Goal: Entertainment & Leisure: Browse casually

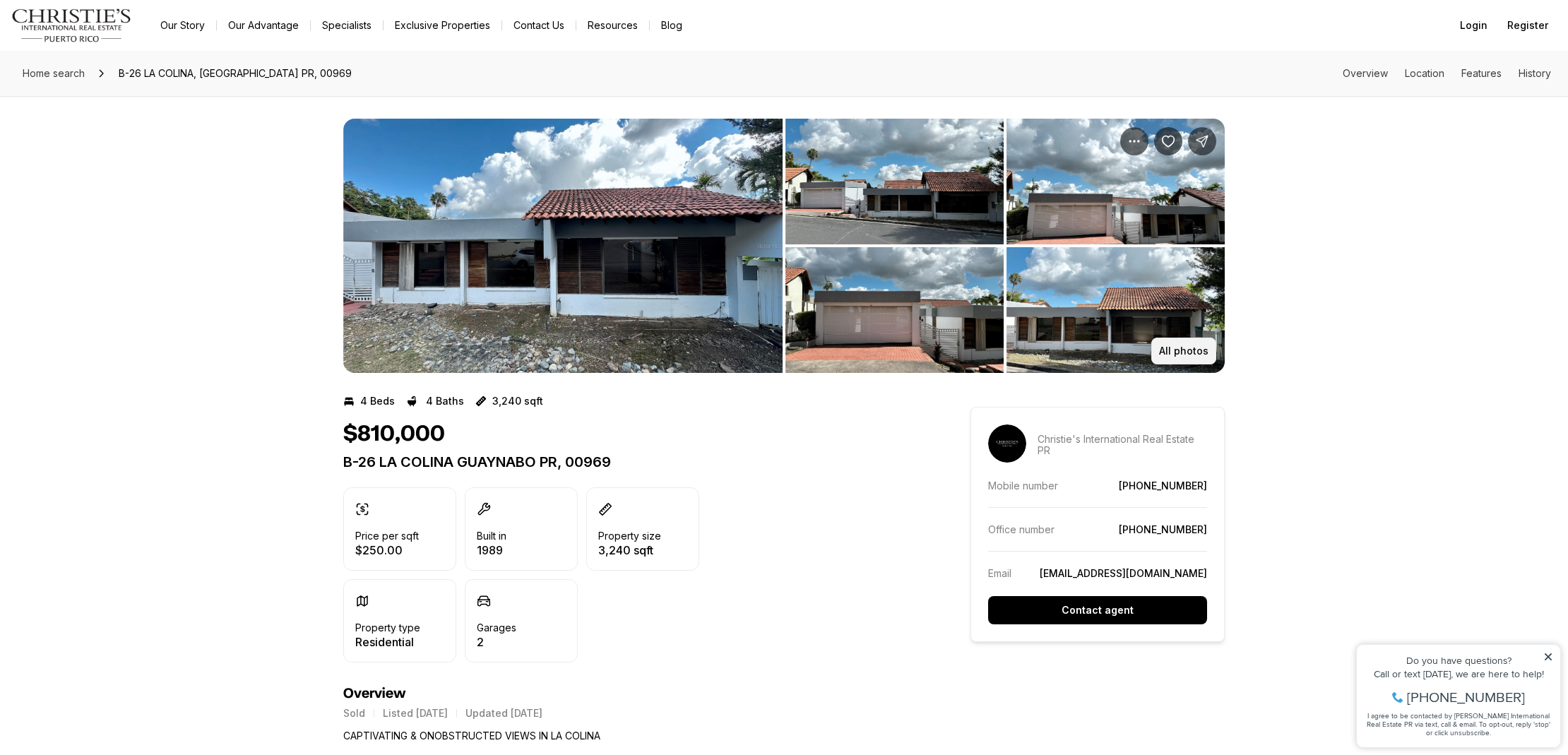
click at [1196, 349] on p "All photos" at bounding box center [1183, 351] width 50 height 11
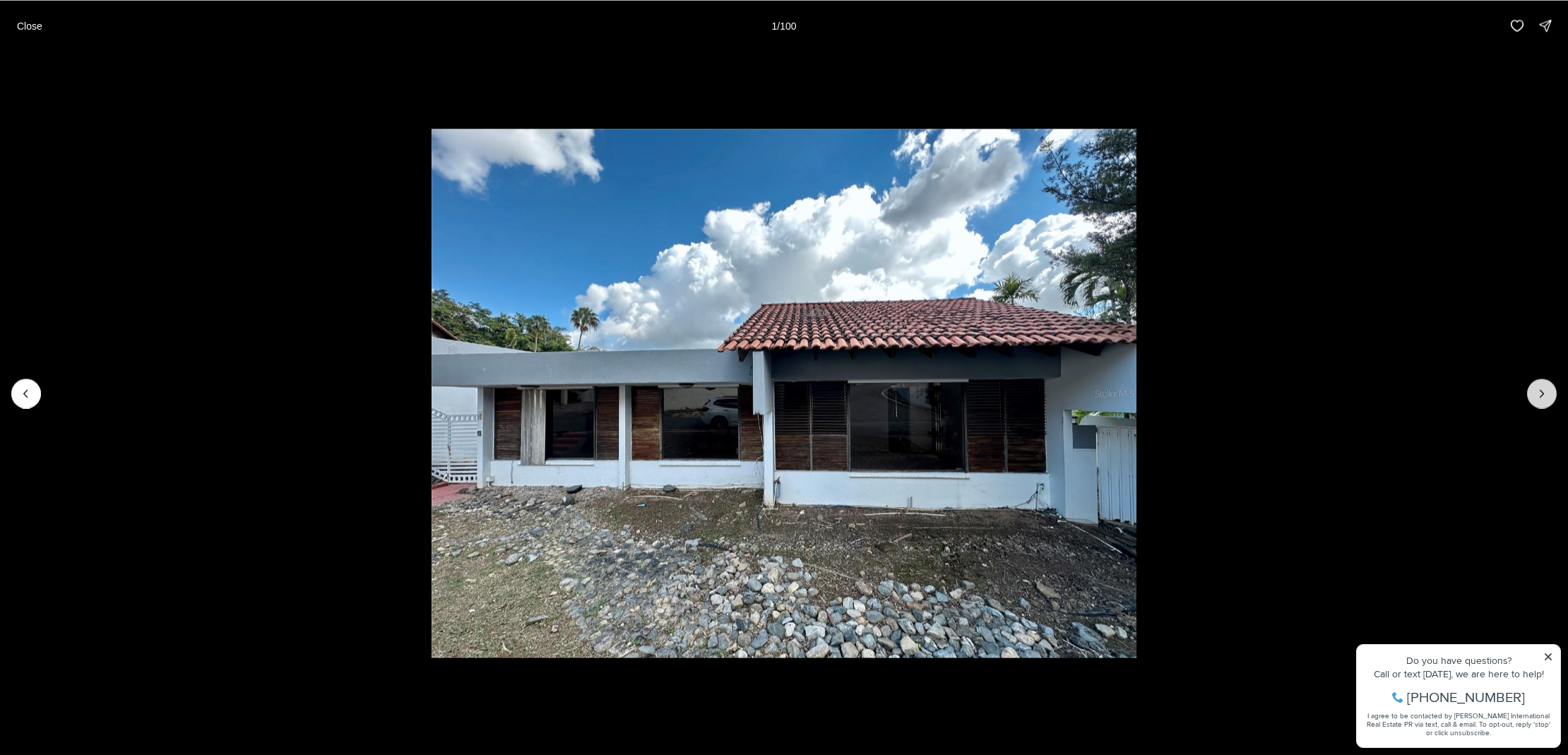
click at [1545, 393] on icon "Next slide" at bounding box center [1543, 393] width 14 height 14
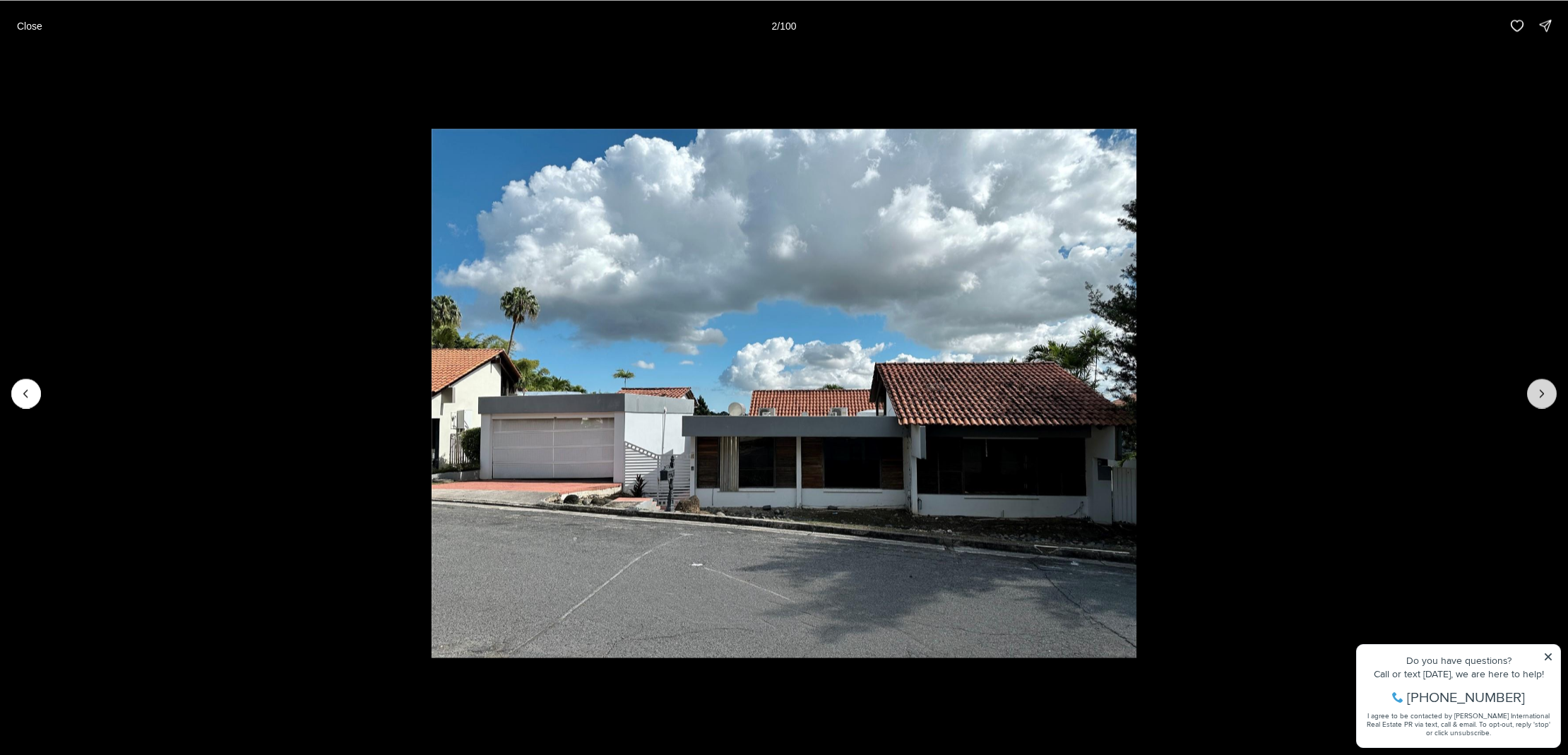
click at [1545, 393] on icon "Next slide" at bounding box center [1543, 393] width 14 height 14
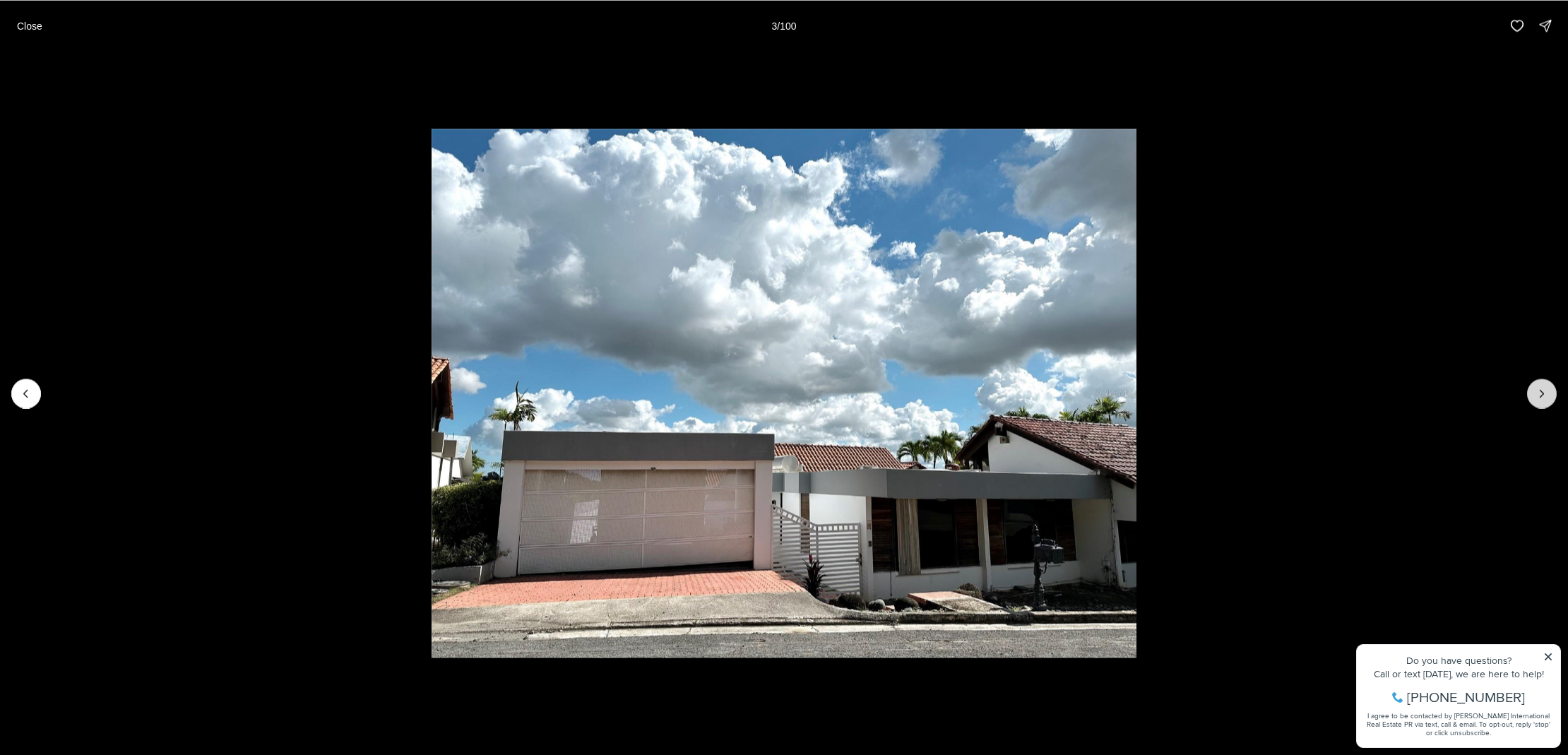
click at [1545, 393] on icon "Next slide" at bounding box center [1543, 393] width 14 height 14
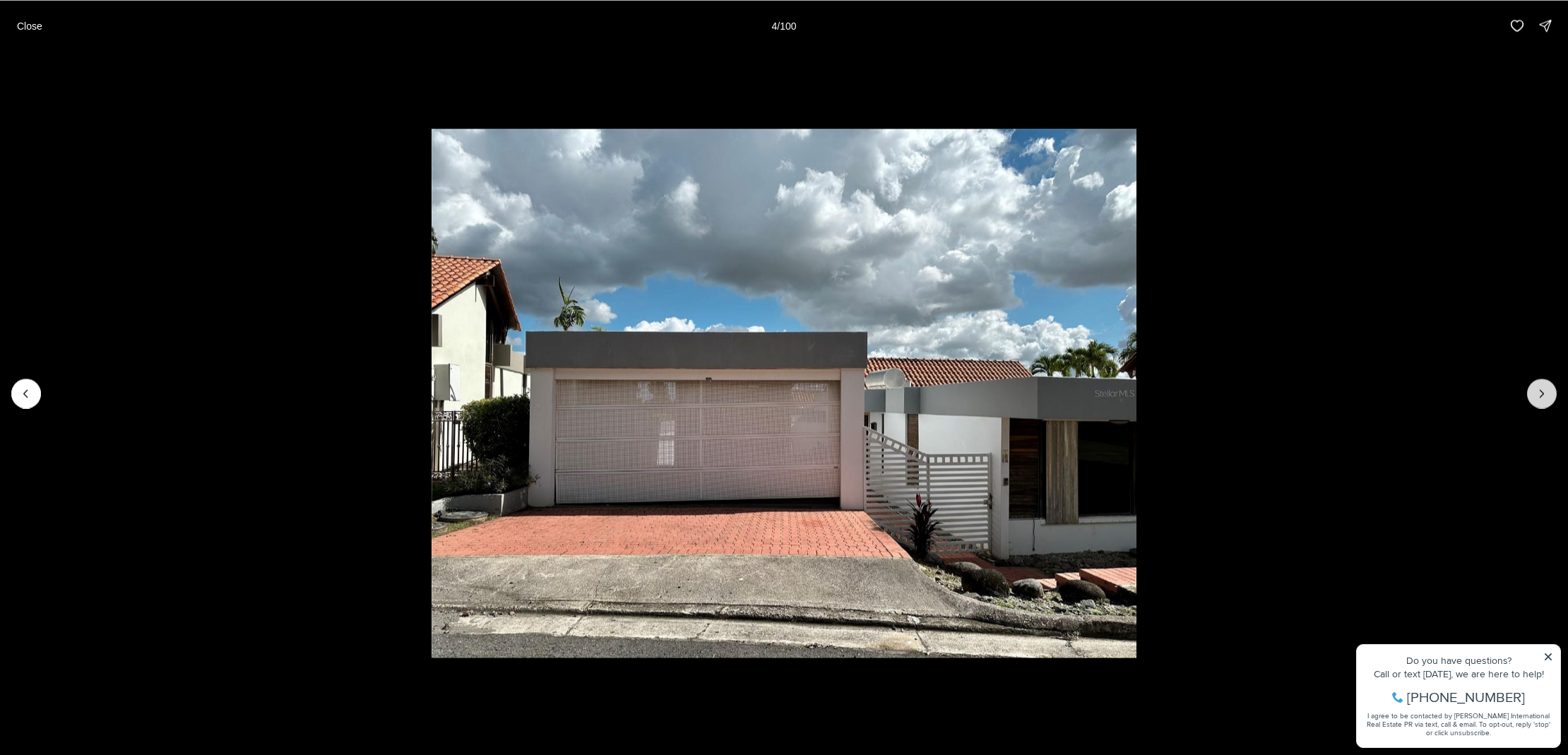
click at [1545, 393] on icon "Next slide" at bounding box center [1543, 393] width 14 height 14
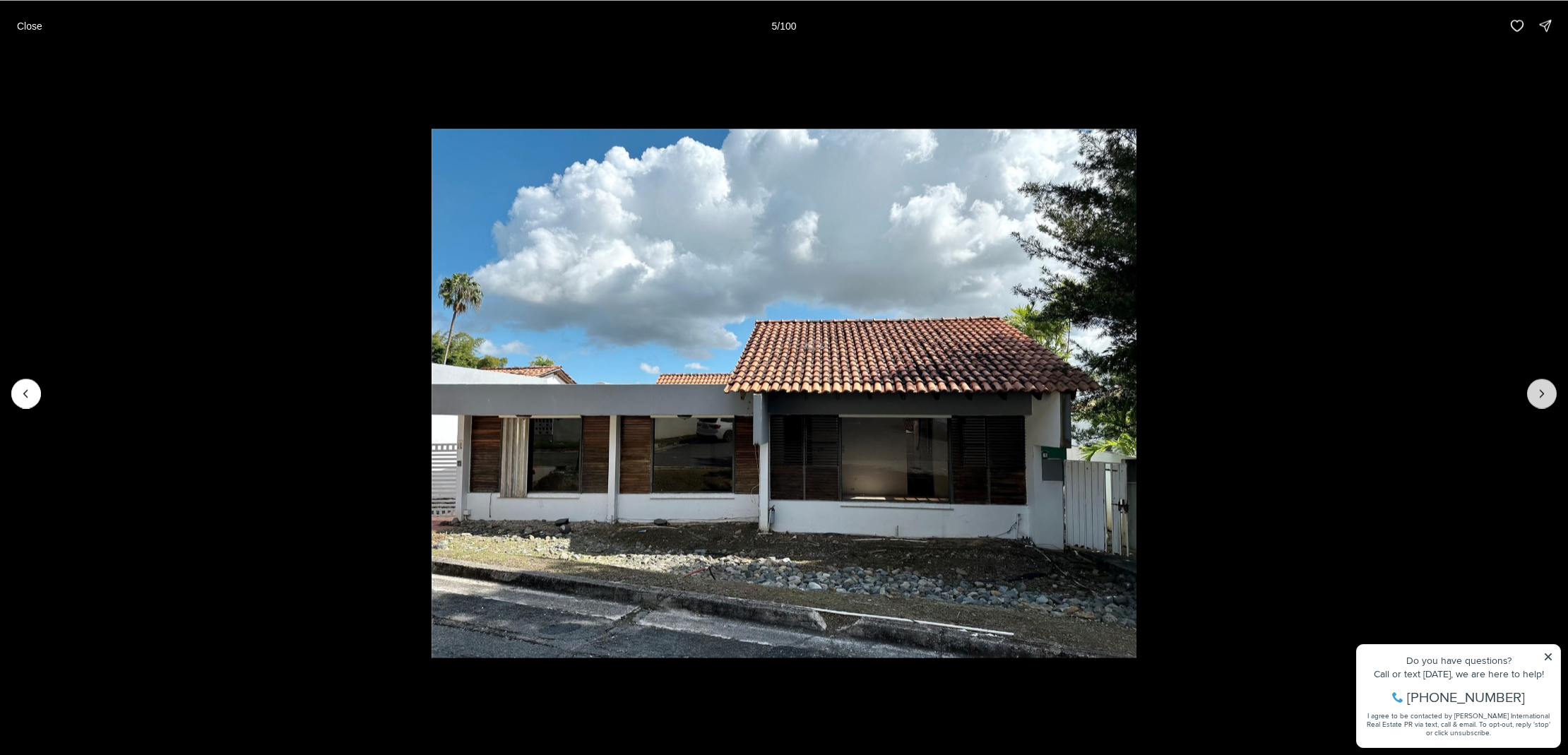
click at [1545, 393] on icon "Next slide" at bounding box center [1543, 393] width 14 height 14
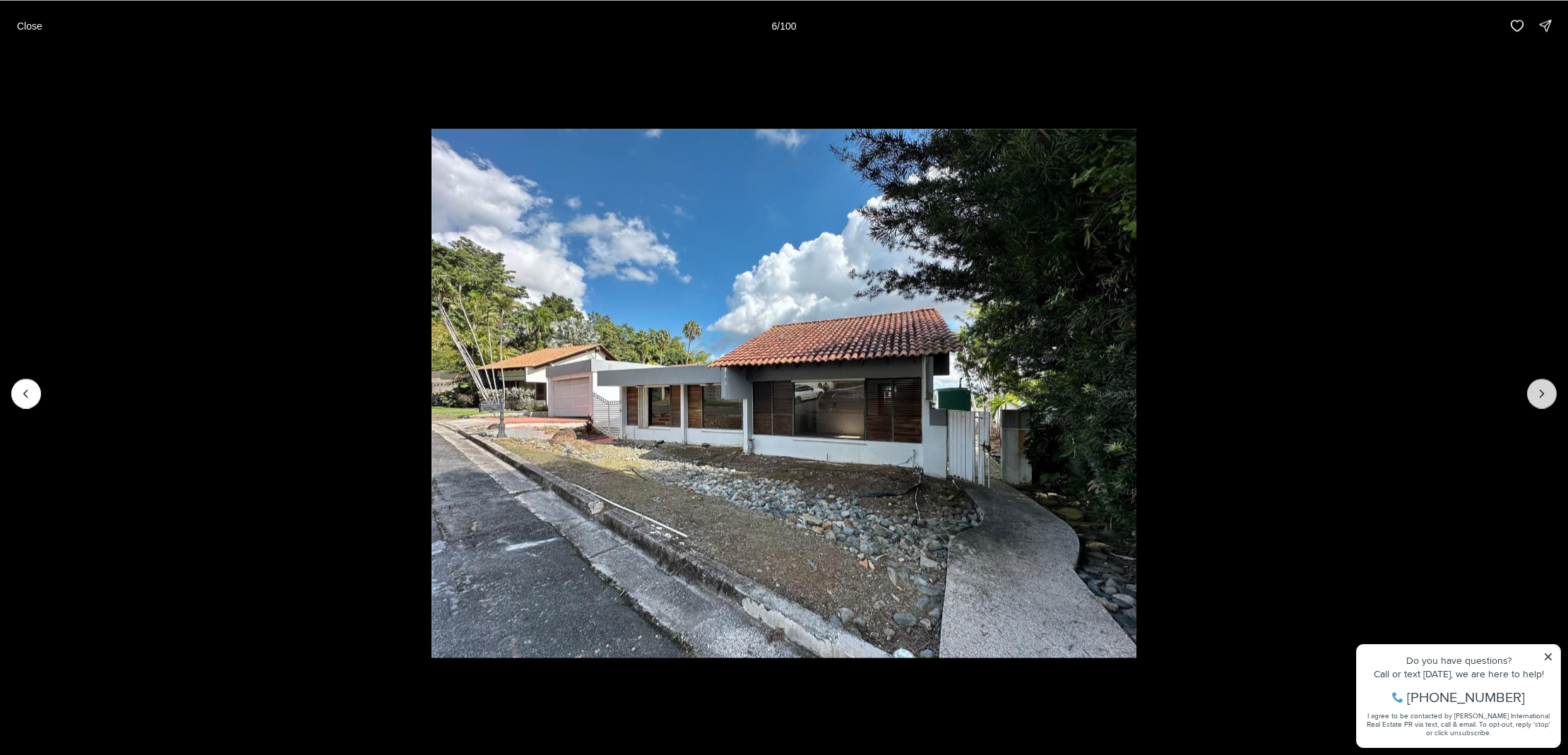
click at [1545, 393] on icon "Next slide" at bounding box center [1543, 393] width 14 height 14
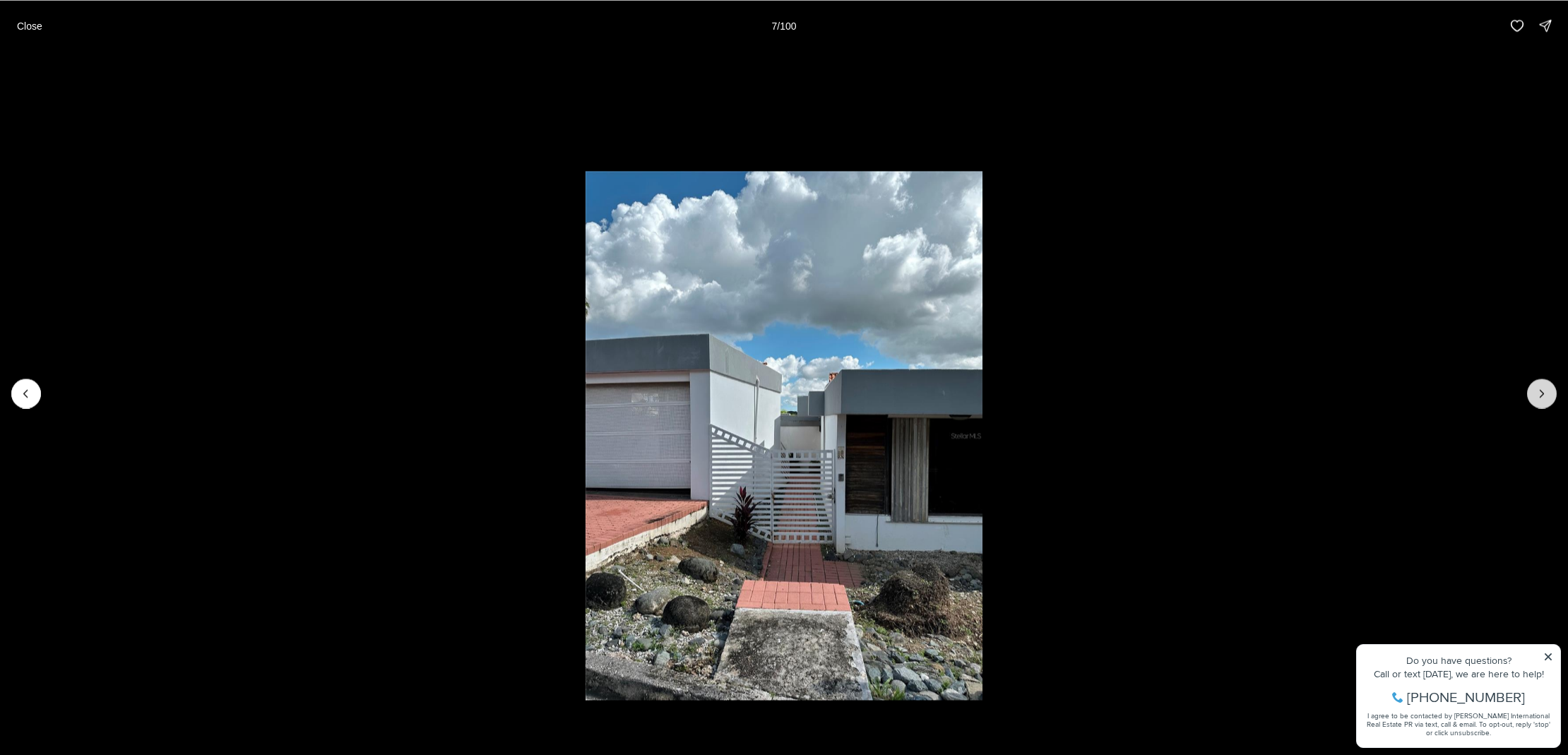
click at [1545, 393] on icon "Next slide" at bounding box center [1543, 393] width 14 height 14
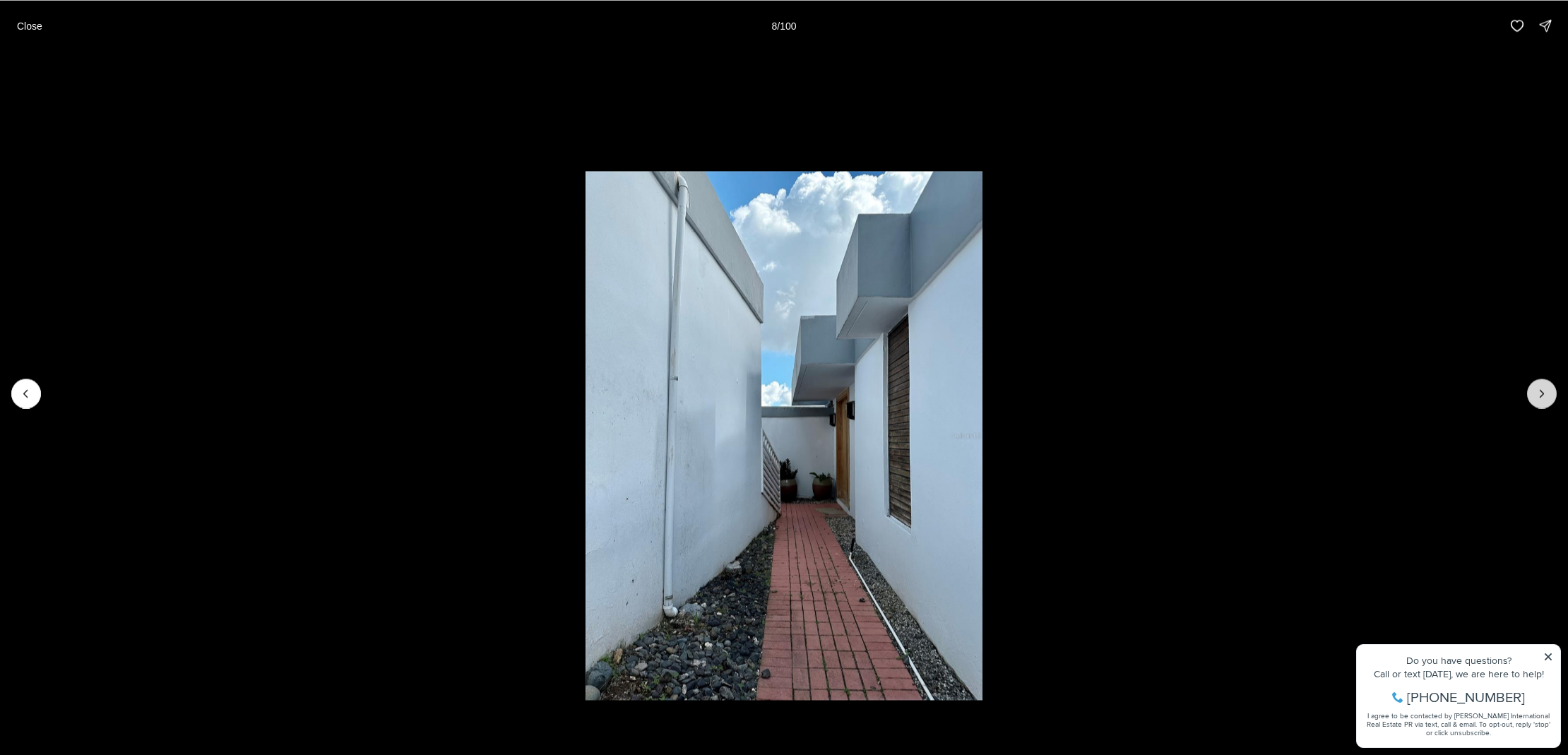
click at [1545, 393] on icon "Next slide" at bounding box center [1543, 393] width 14 height 14
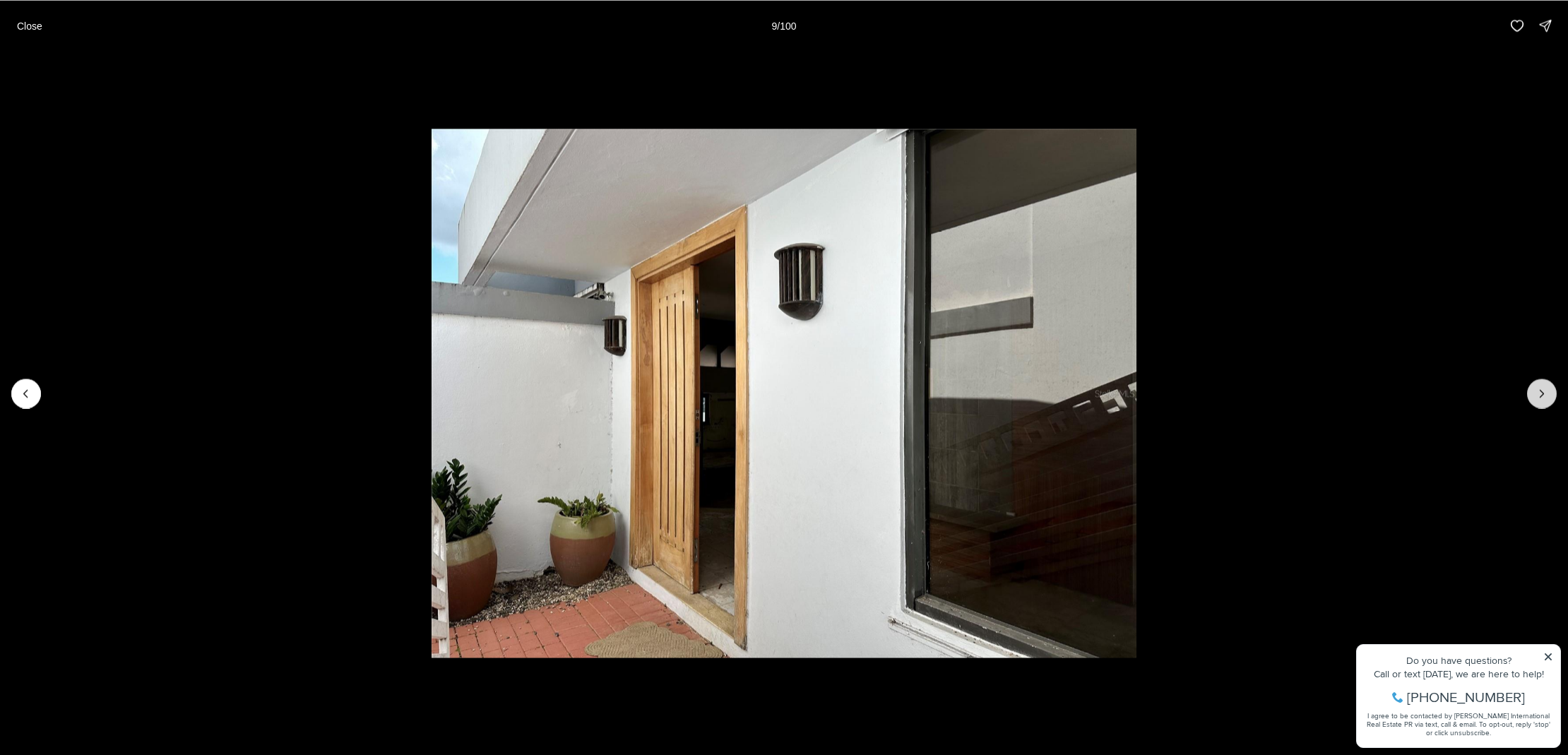
click at [1545, 393] on icon "Next slide" at bounding box center [1543, 393] width 14 height 14
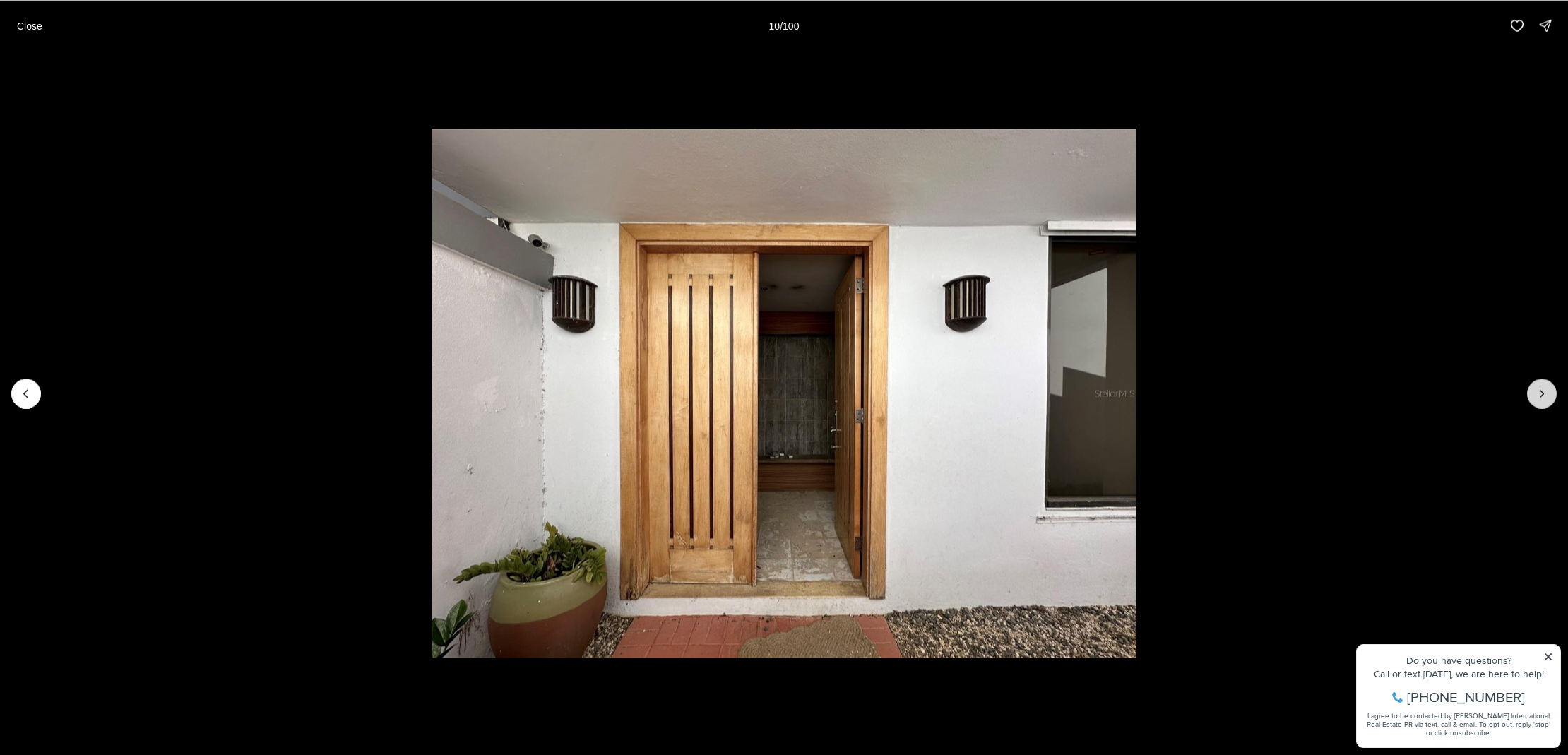
click at [1545, 393] on icon "Next slide" at bounding box center [1543, 393] width 14 height 14
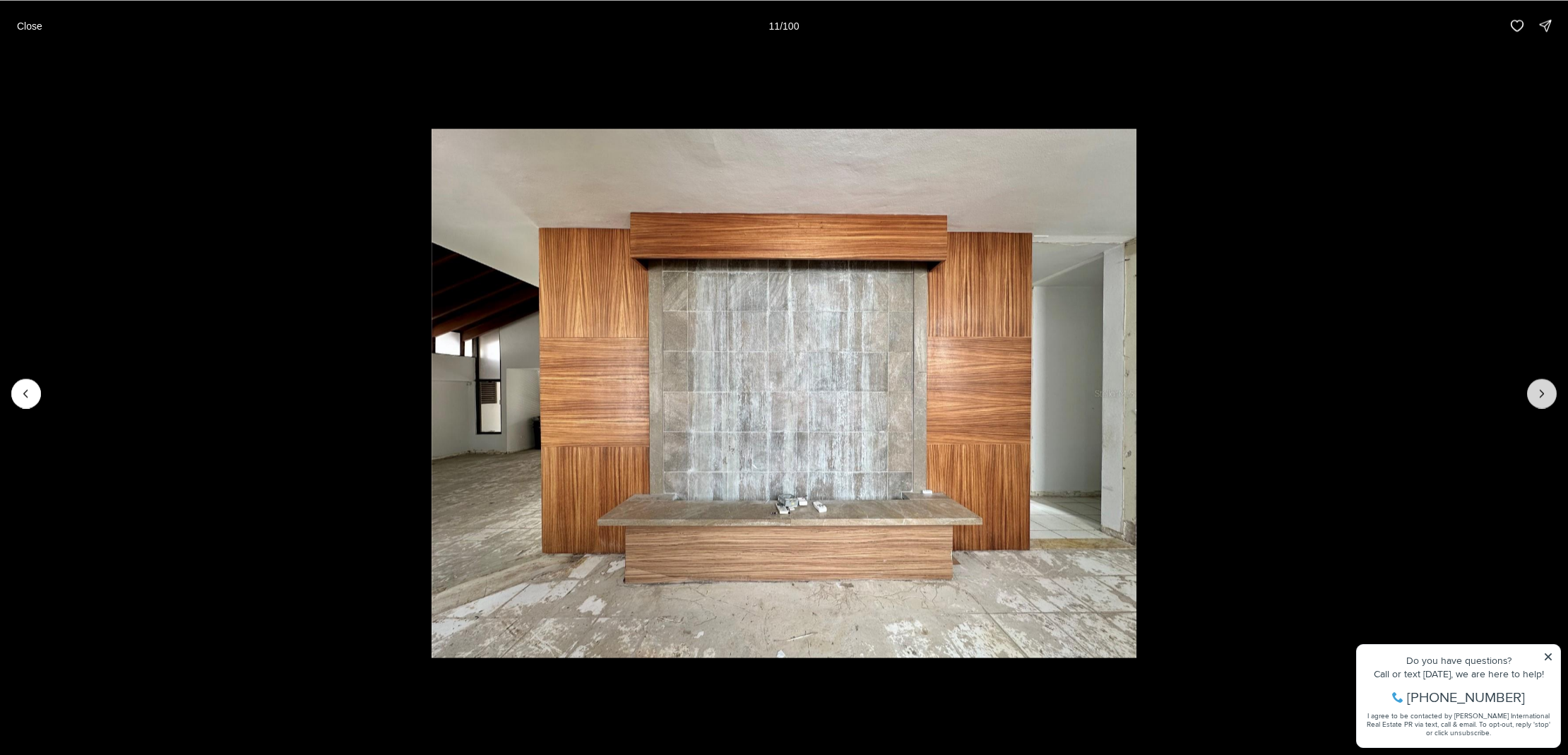
click at [1545, 393] on icon "Next slide" at bounding box center [1543, 393] width 14 height 14
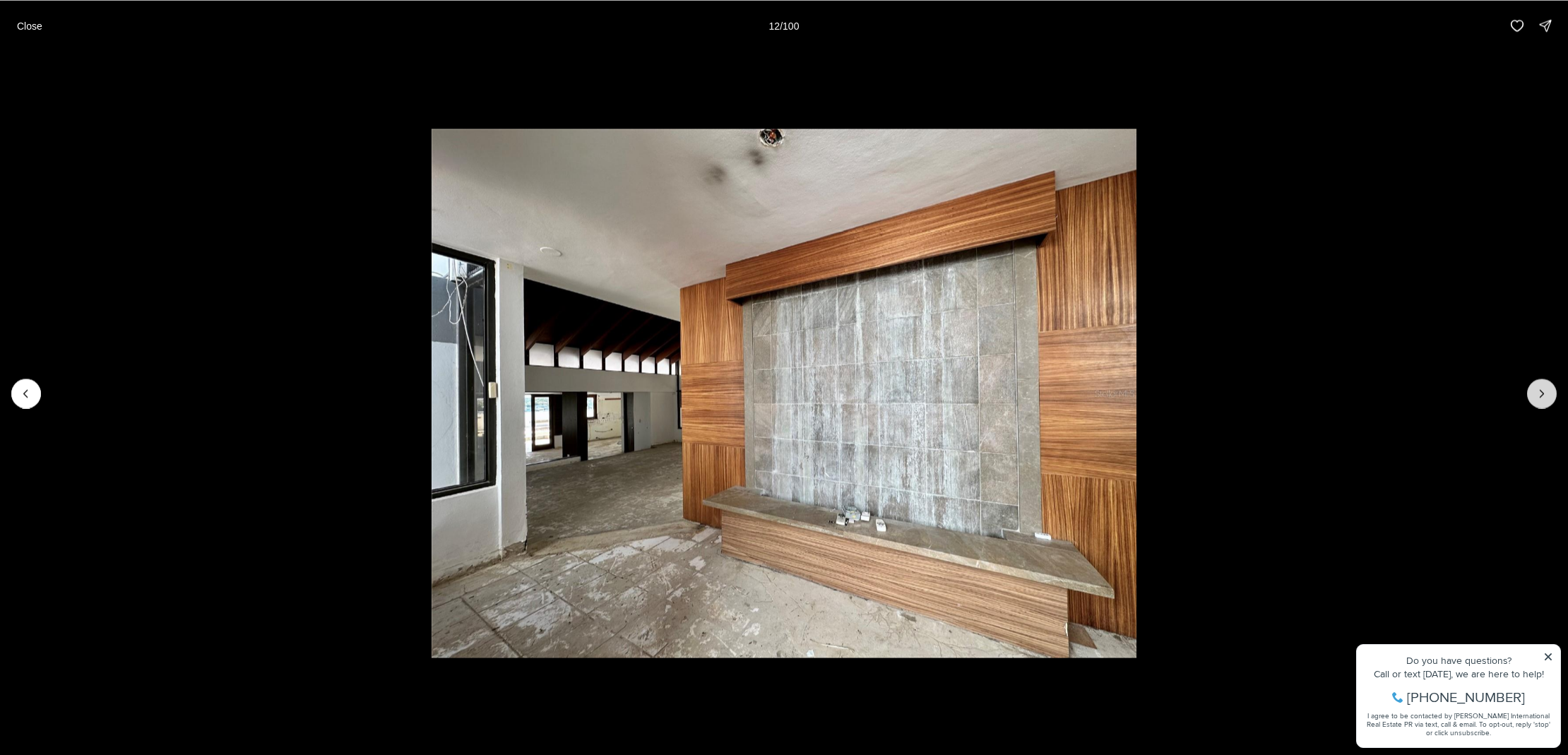
click at [1545, 393] on icon "Next slide" at bounding box center [1543, 393] width 14 height 14
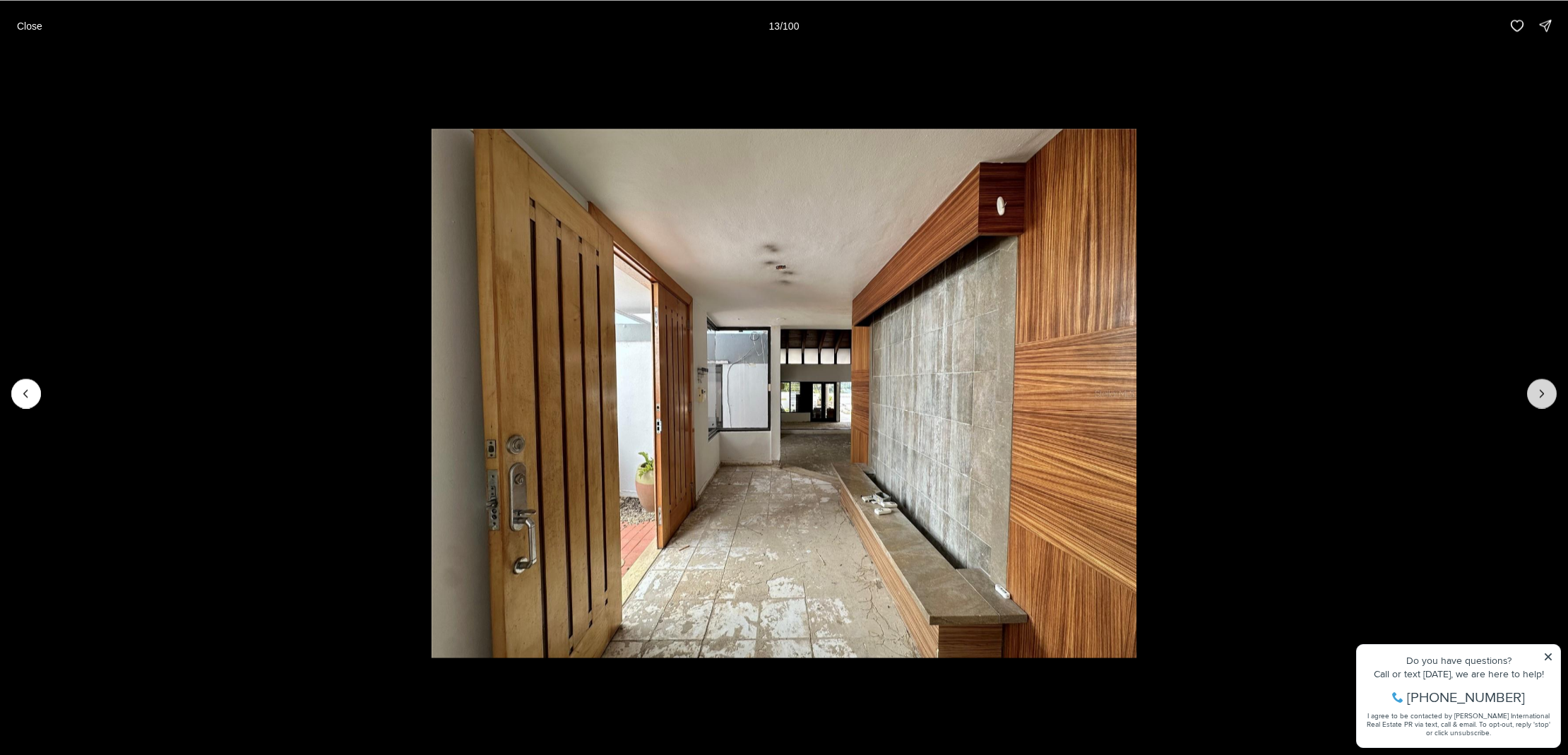
click at [1545, 393] on icon "Next slide" at bounding box center [1543, 393] width 14 height 14
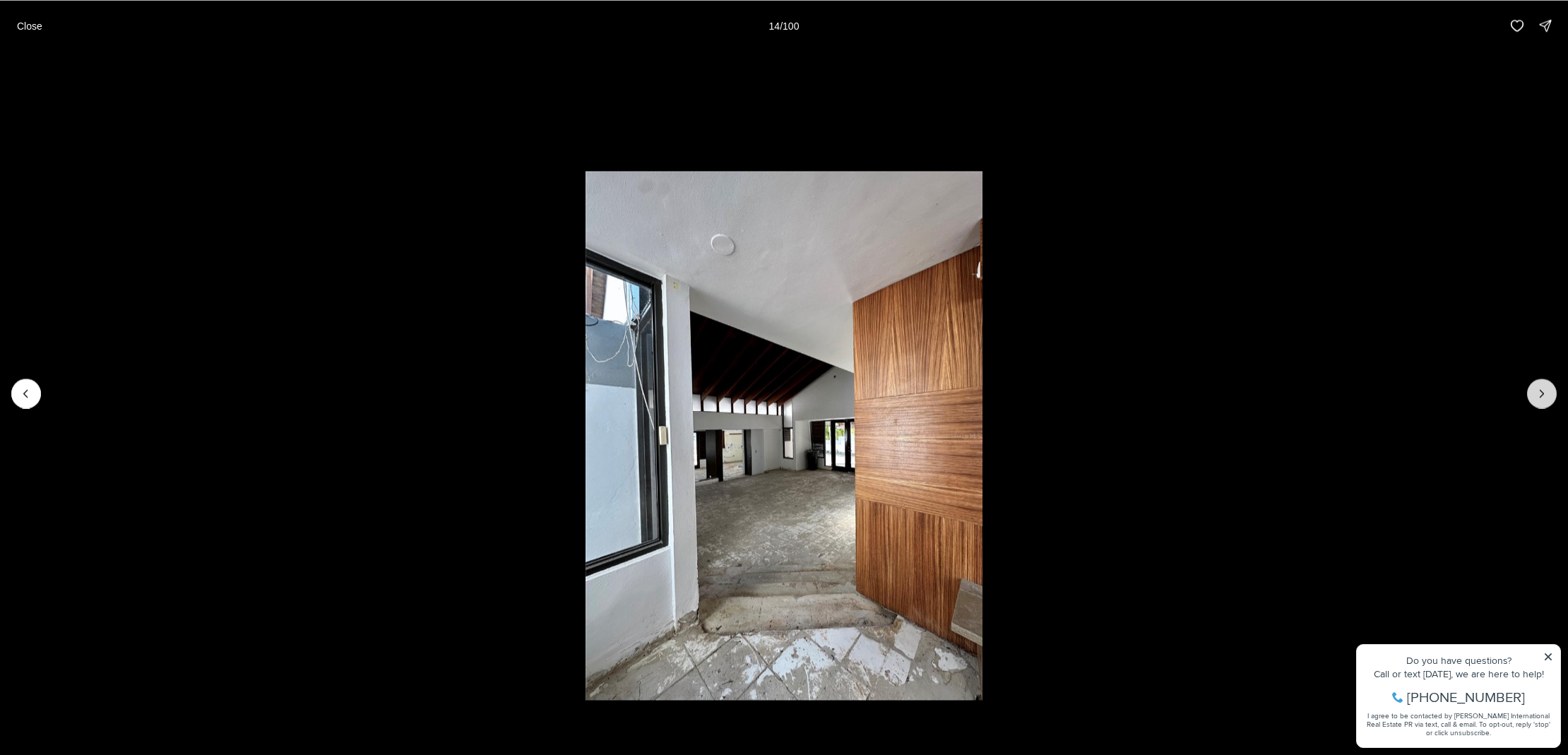
click at [1545, 393] on icon "Next slide" at bounding box center [1543, 393] width 14 height 14
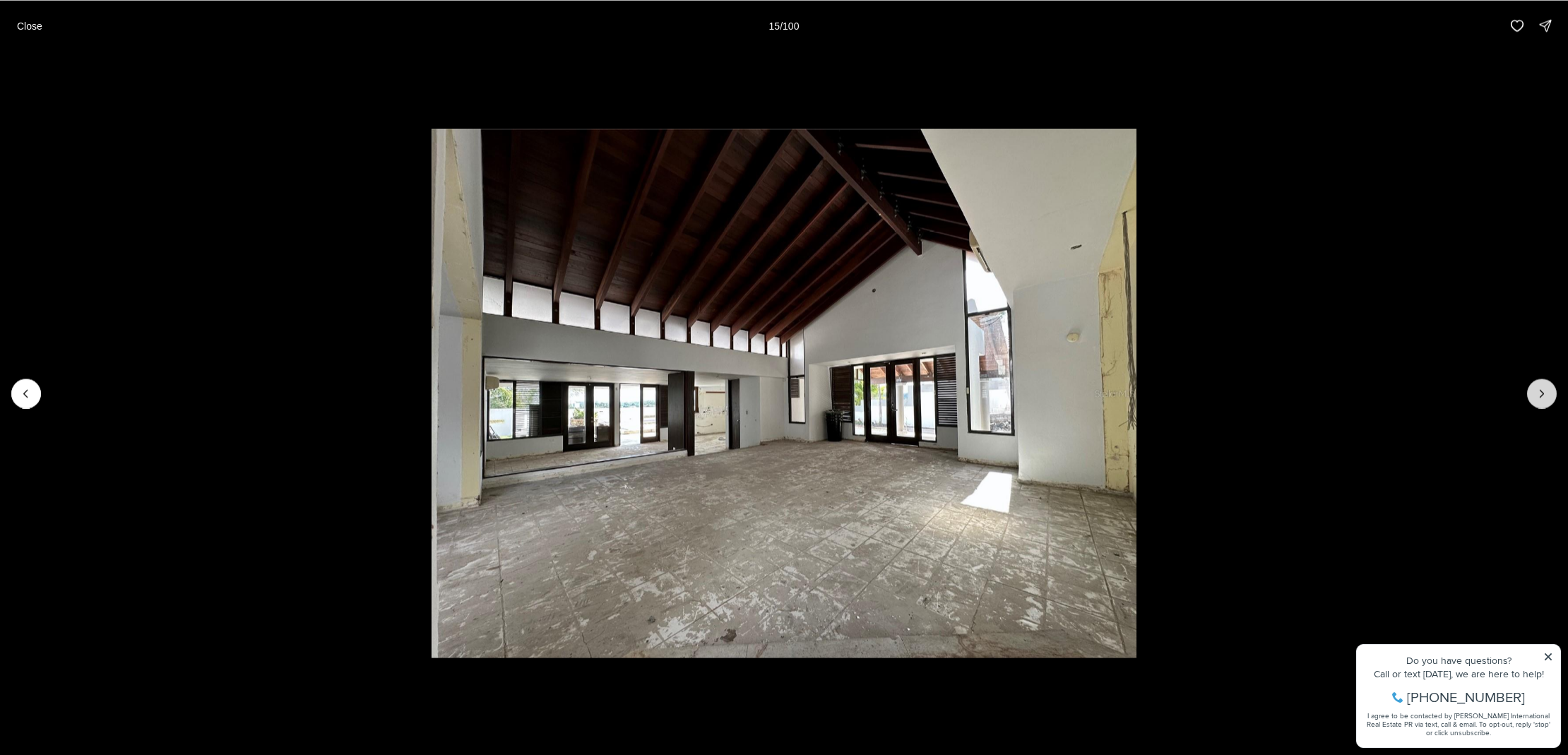
click at [1545, 393] on icon "Next slide" at bounding box center [1543, 393] width 14 height 14
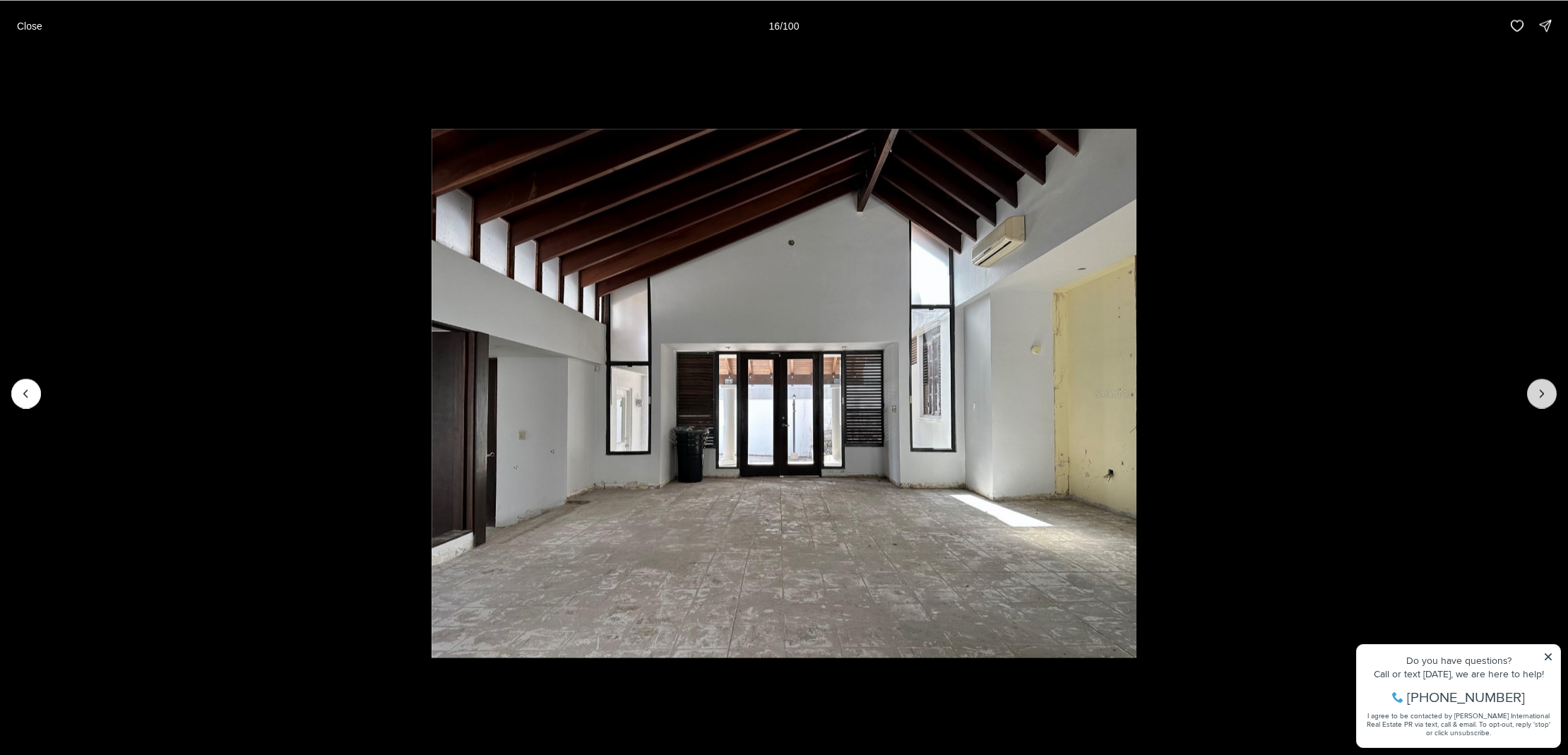
click at [1545, 393] on icon "Next slide" at bounding box center [1543, 393] width 14 height 14
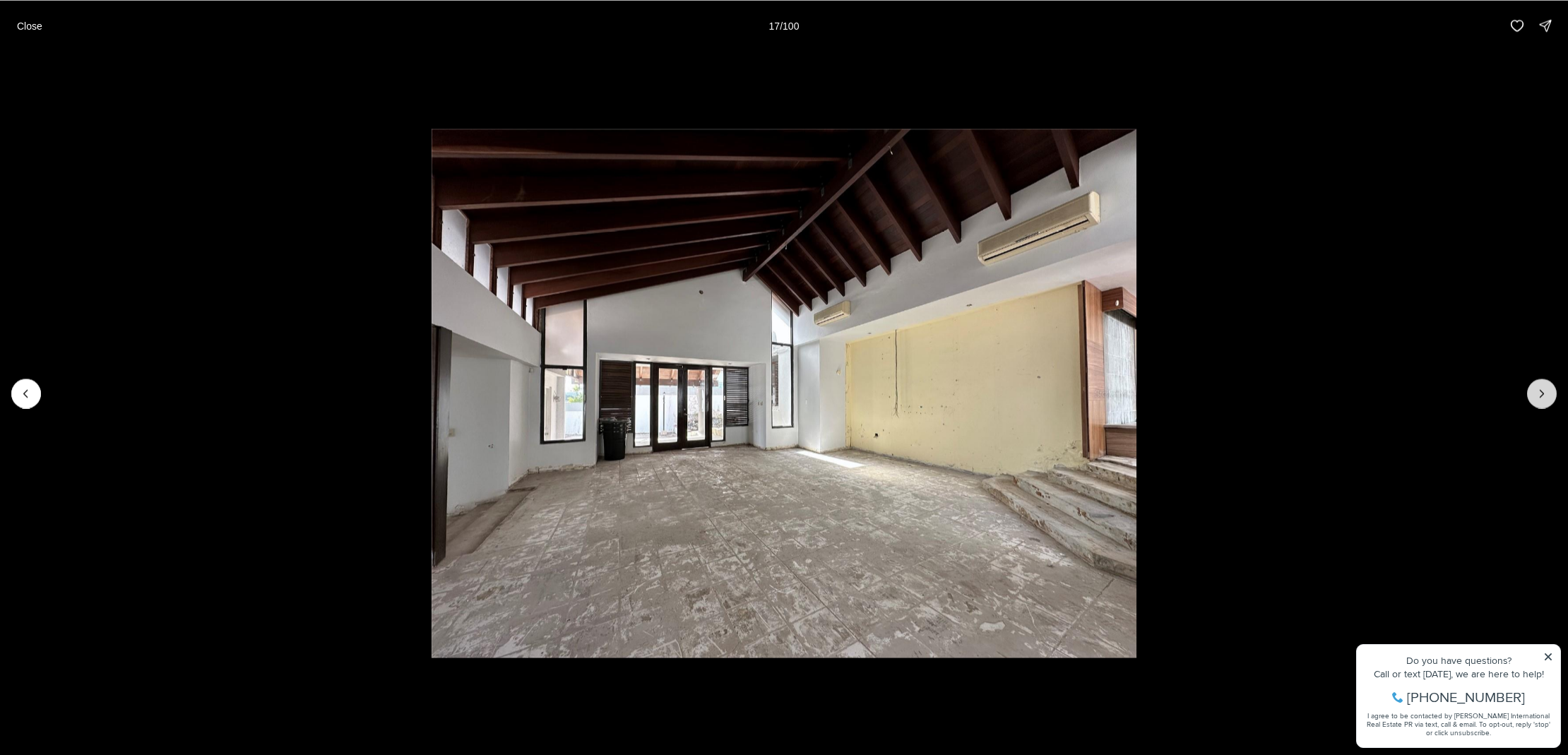
click at [1545, 393] on icon "Next slide" at bounding box center [1543, 393] width 14 height 14
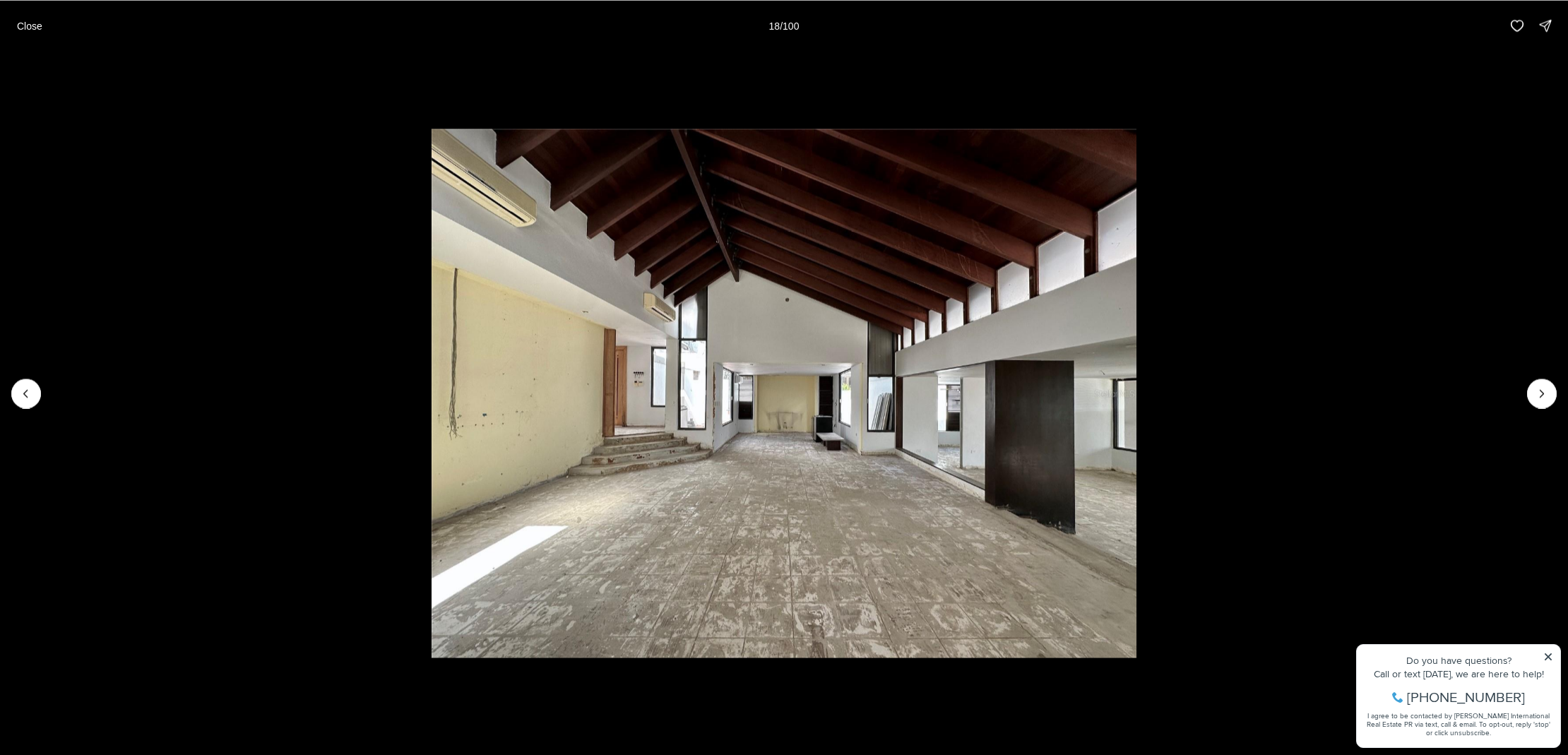
click at [33, 26] on p "Close" at bounding box center [30, 25] width 25 height 11
